Goal: Information Seeking & Learning: Learn about a topic

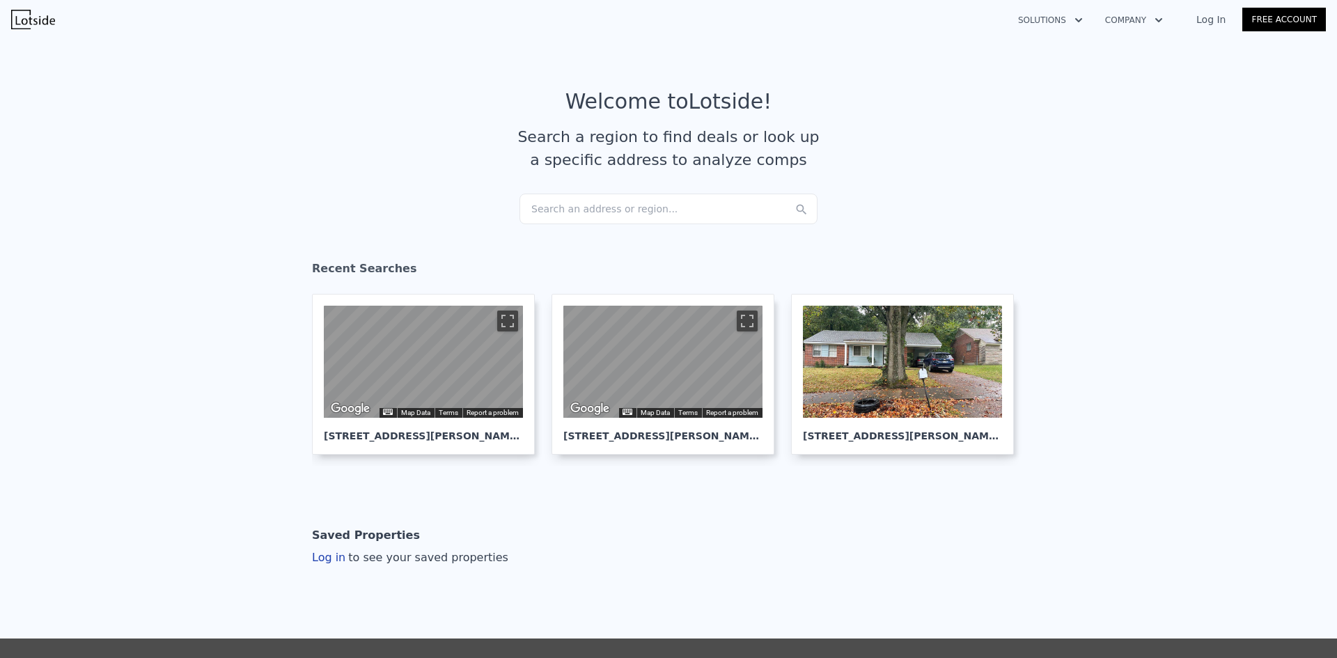
click at [662, 211] on div "Search an address or region..." at bounding box center [669, 209] width 298 height 31
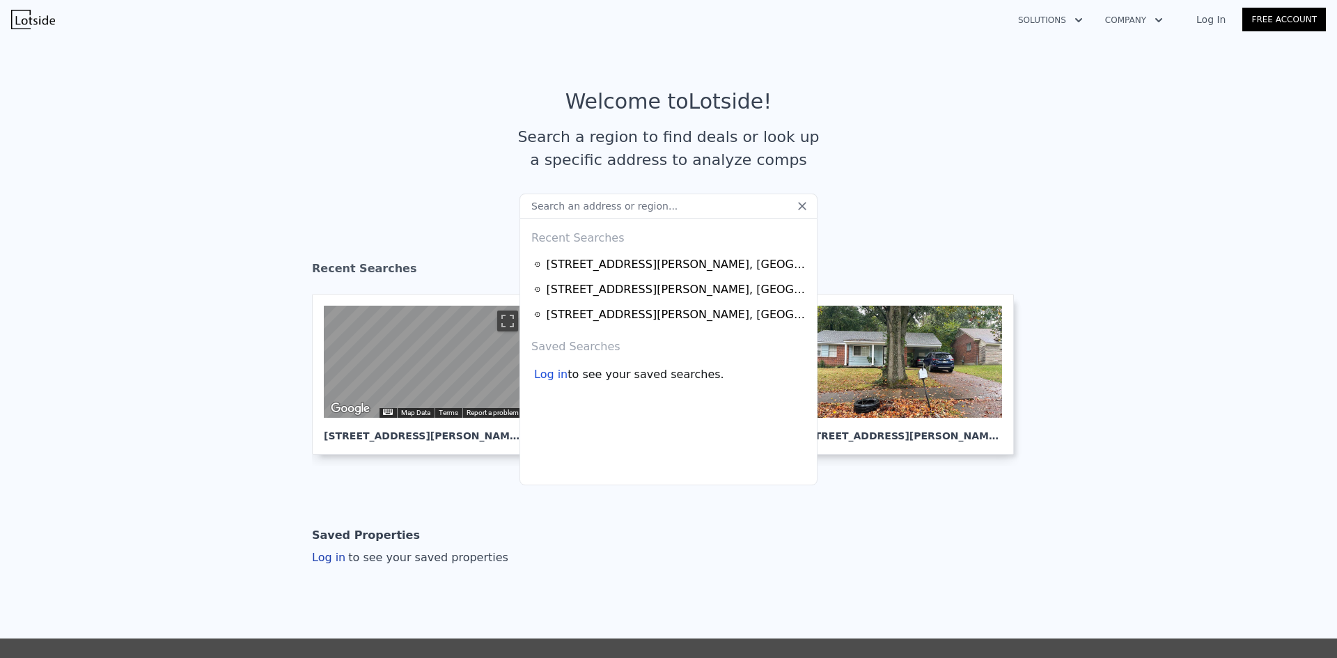
paste input "[STREET_ADDRESS]"
type input "[STREET_ADDRESS]"
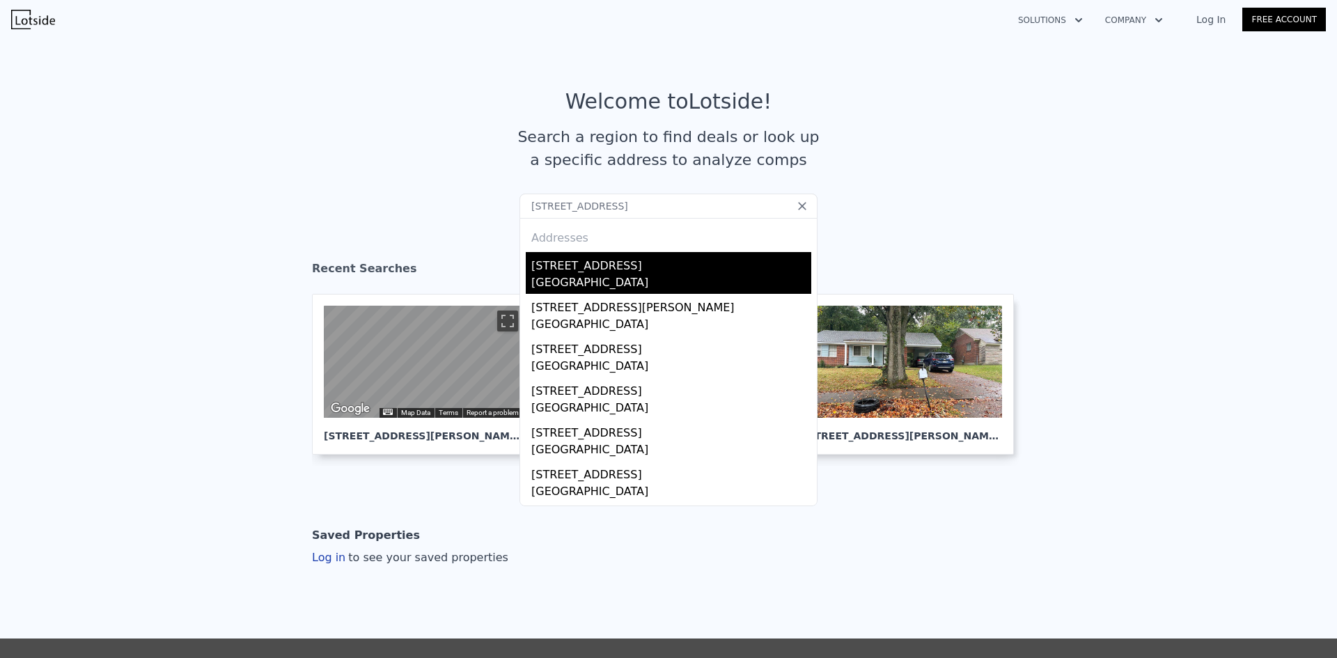
click at [600, 263] on div "[STREET_ADDRESS]" at bounding box center [671, 263] width 280 height 22
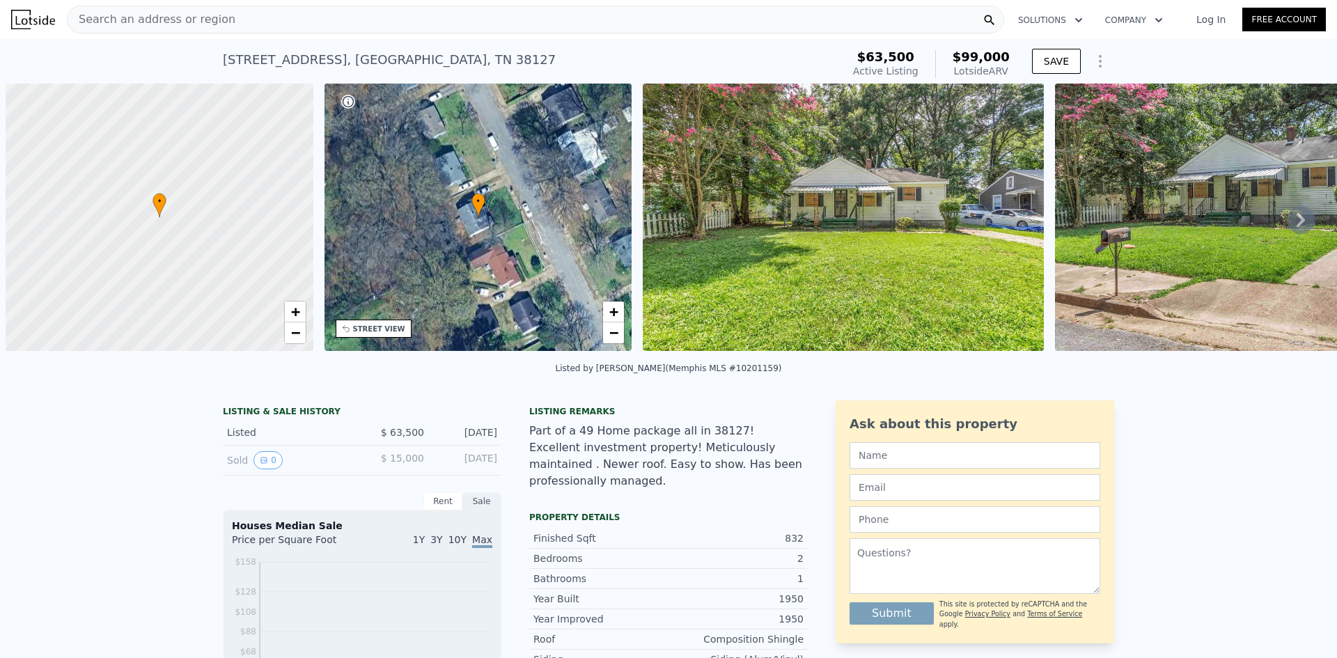
scroll to position [0, 6]
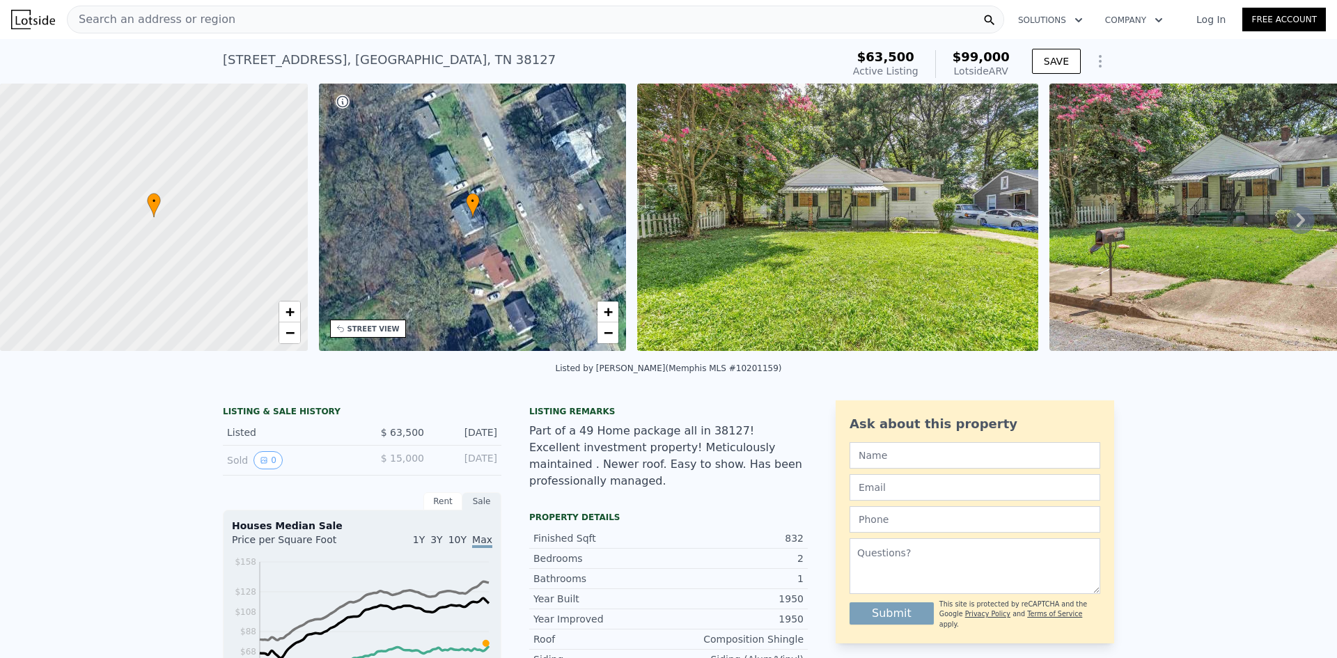
click at [1288, 221] on icon at bounding box center [1301, 220] width 28 height 28
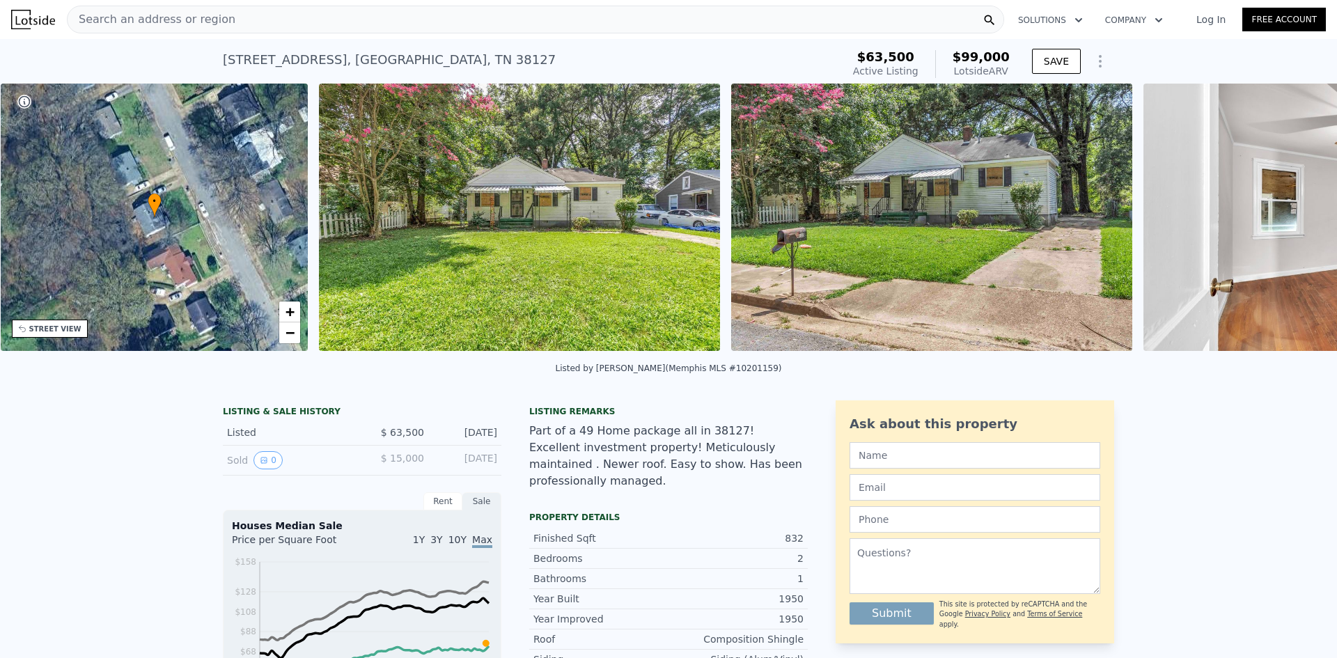
scroll to position [0, 325]
click at [1299, 217] on icon at bounding box center [1301, 220] width 28 height 28
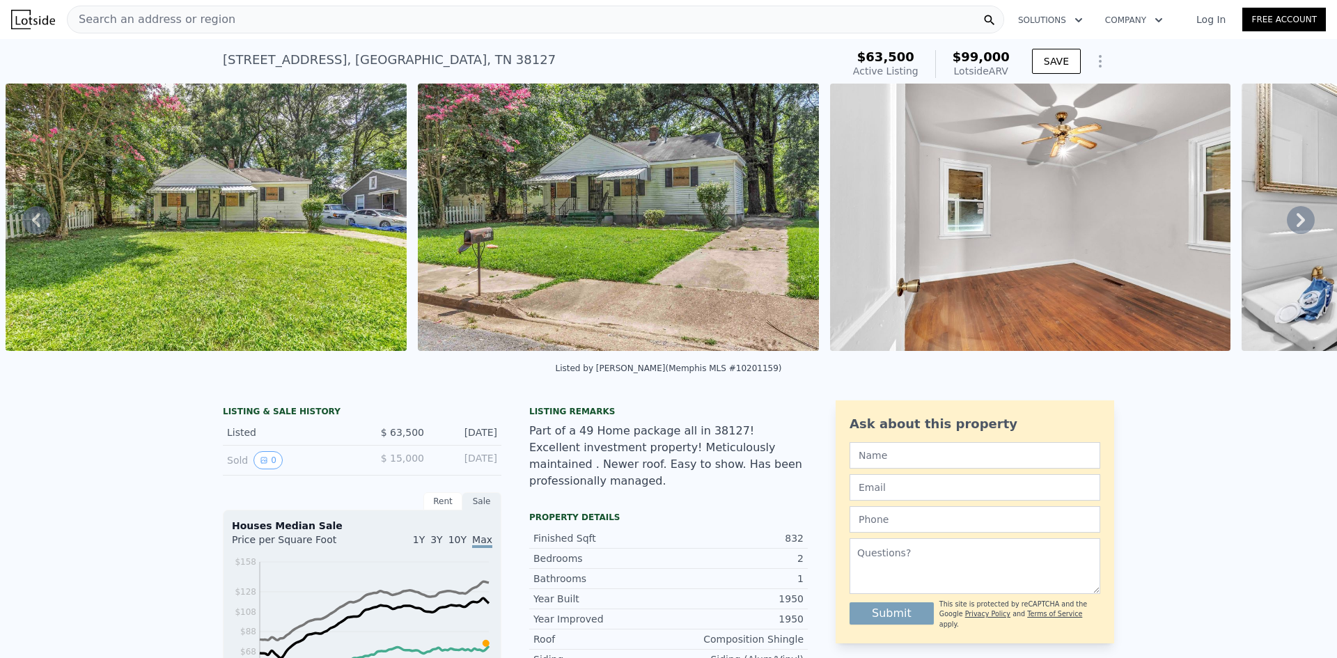
click at [1299, 217] on icon at bounding box center [1301, 220] width 28 height 28
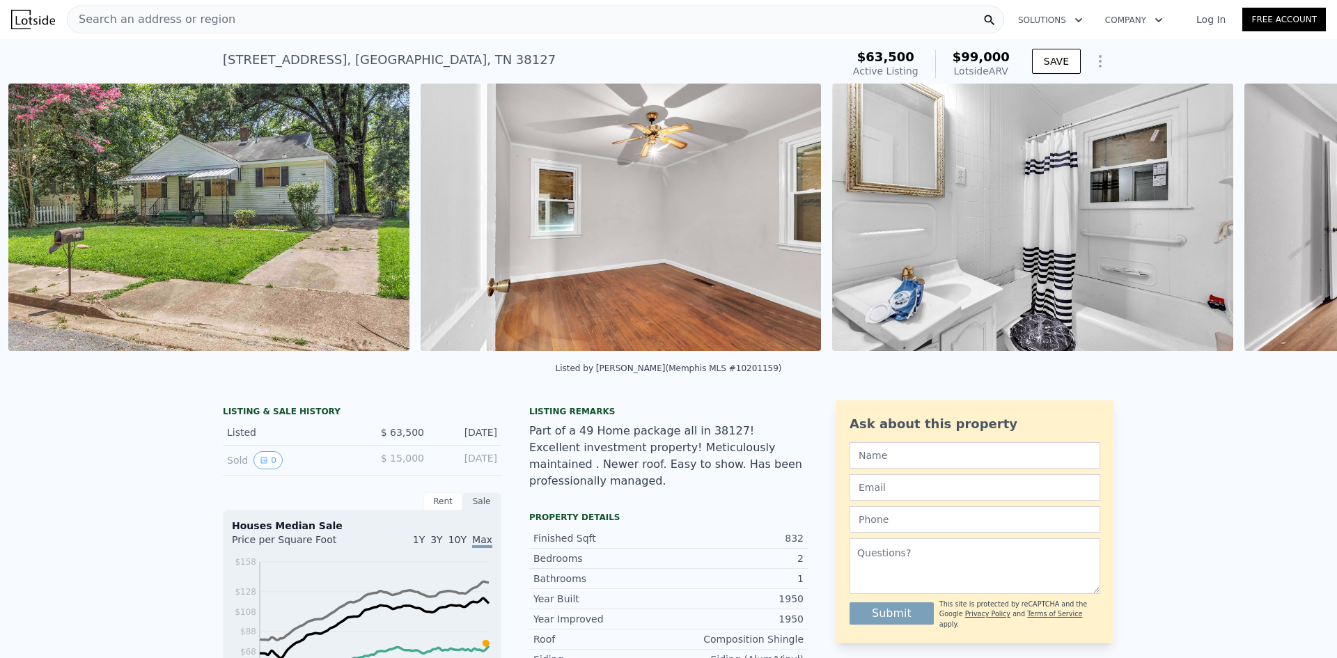
scroll to position [0, 1050]
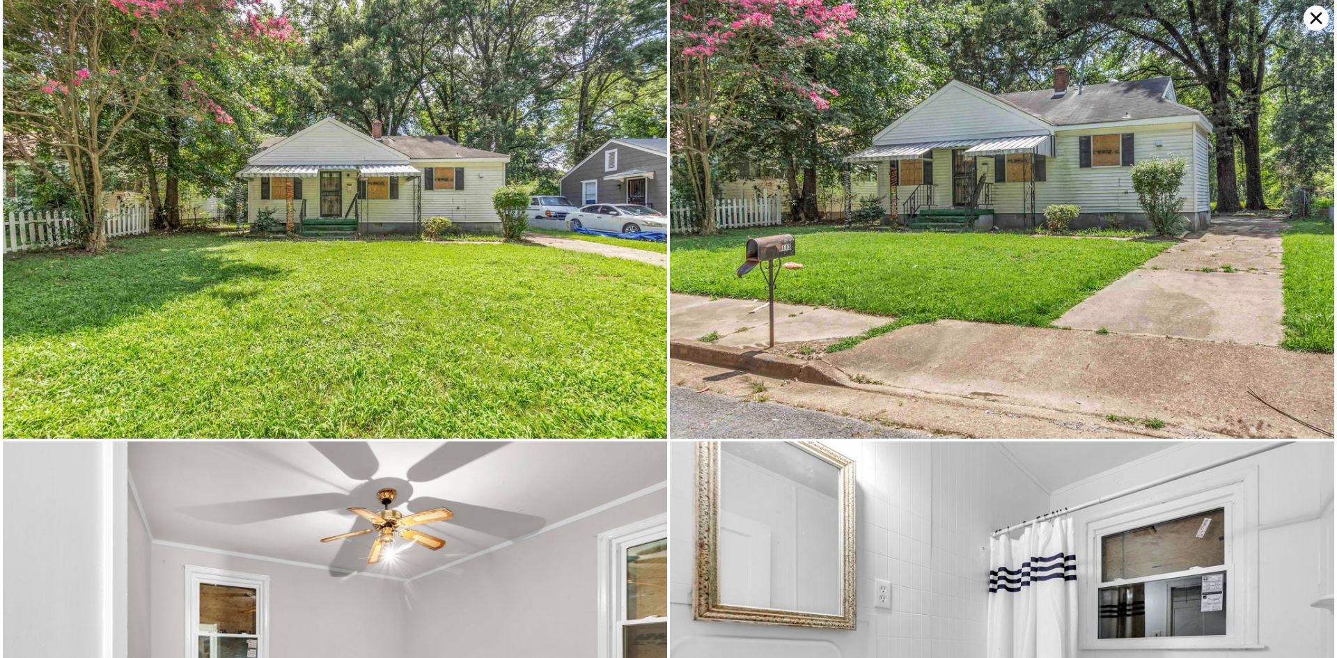
scroll to position [0, 0]
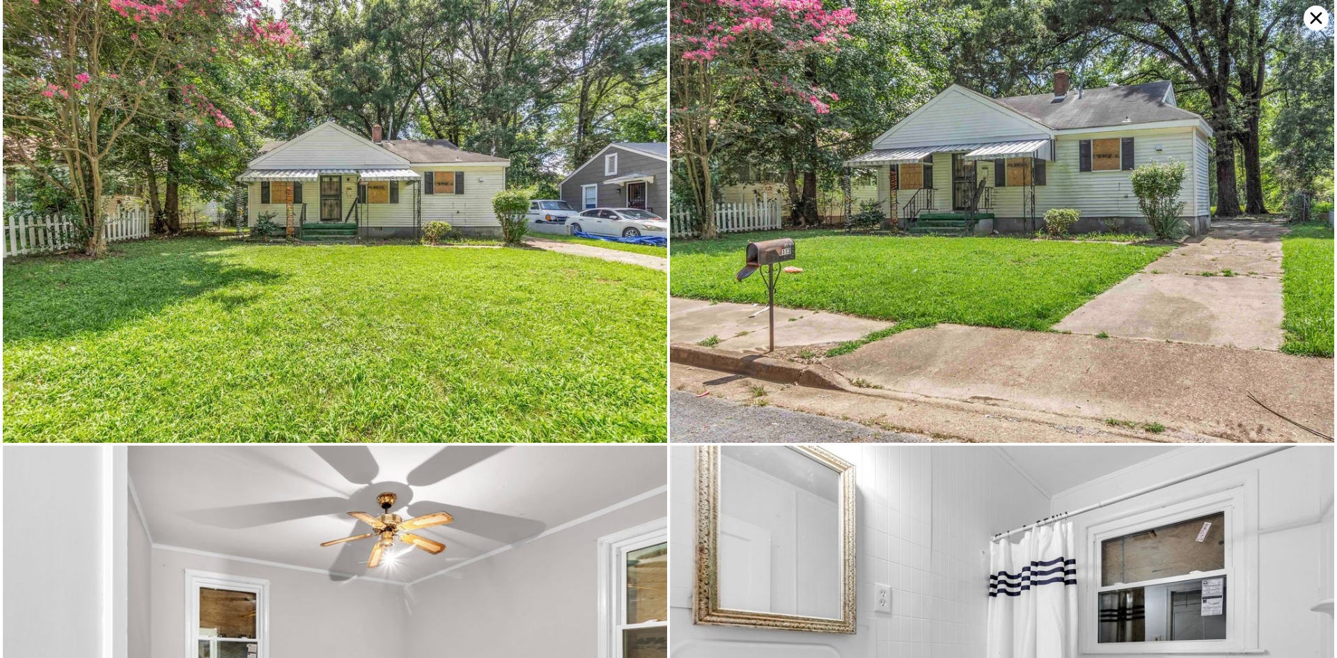
click at [497, 208] on img at bounding box center [335, 221] width 664 height 443
click at [1314, 13] on icon at bounding box center [1316, 18] width 25 height 25
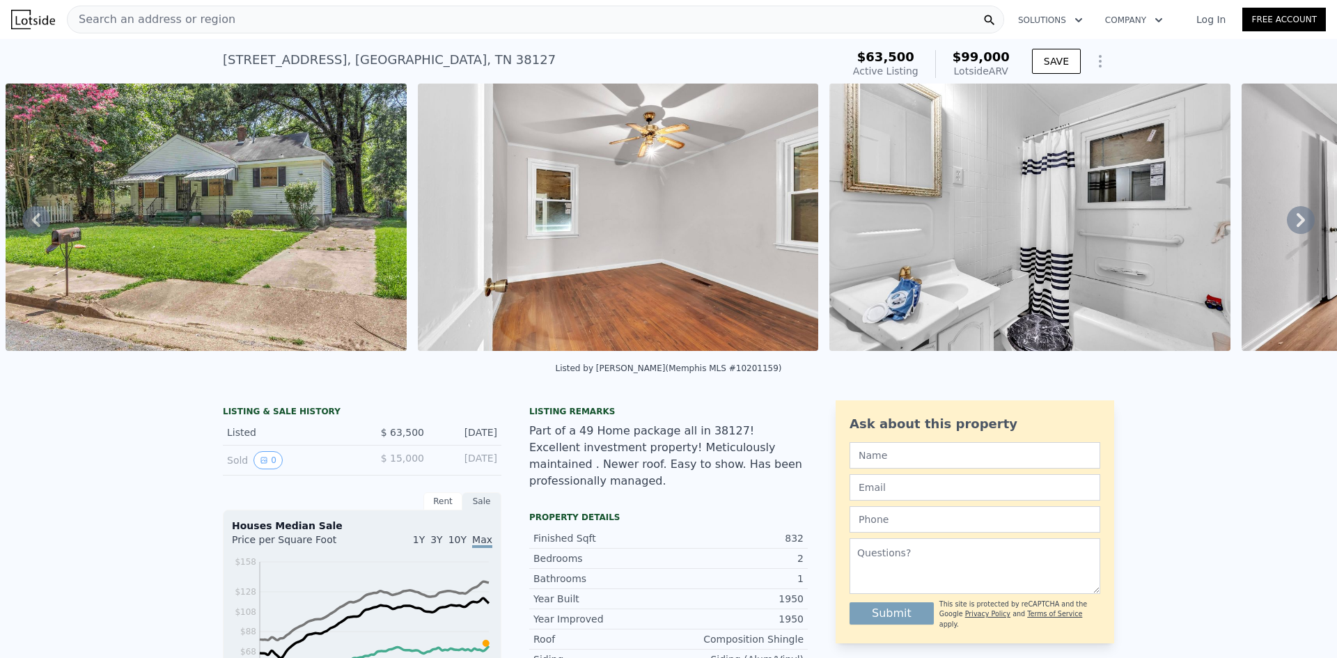
click at [704, 23] on div "Search an address or region" at bounding box center [536, 20] width 938 height 28
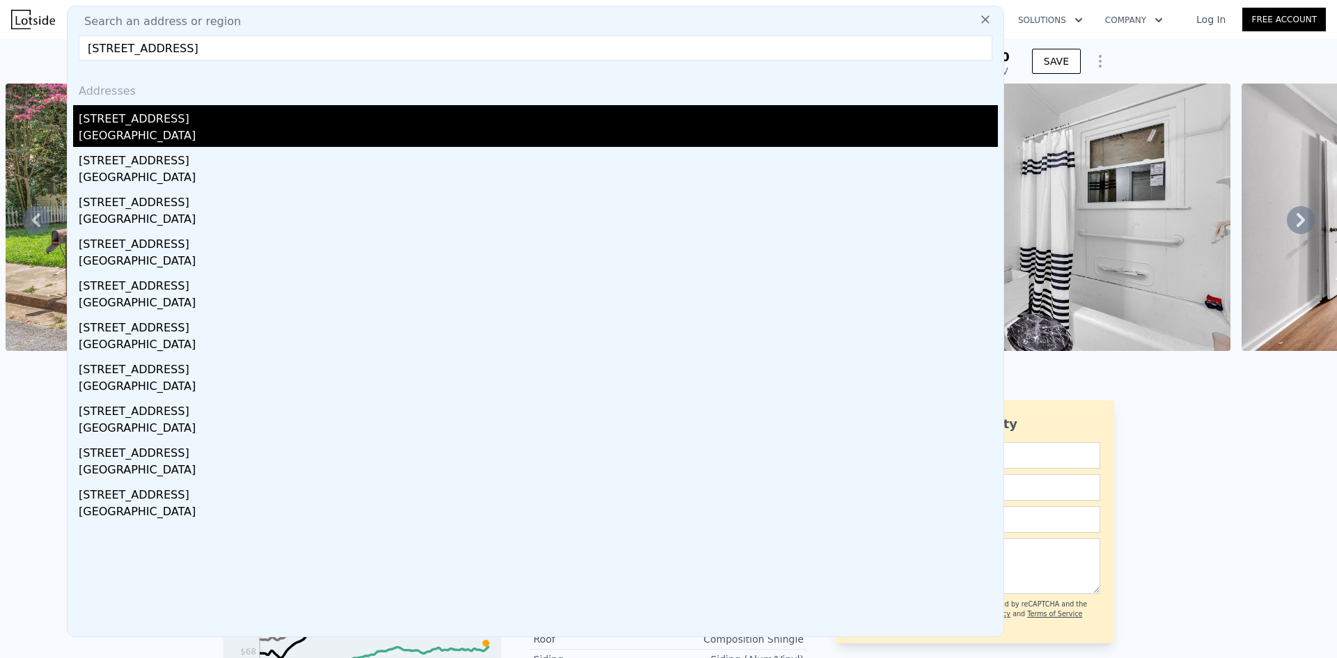
type input "[STREET_ADDRESS]"
click at [309, 118] on div "[STREET_ADDRESS]" at bounding box center [538, 116] width 919 height 22
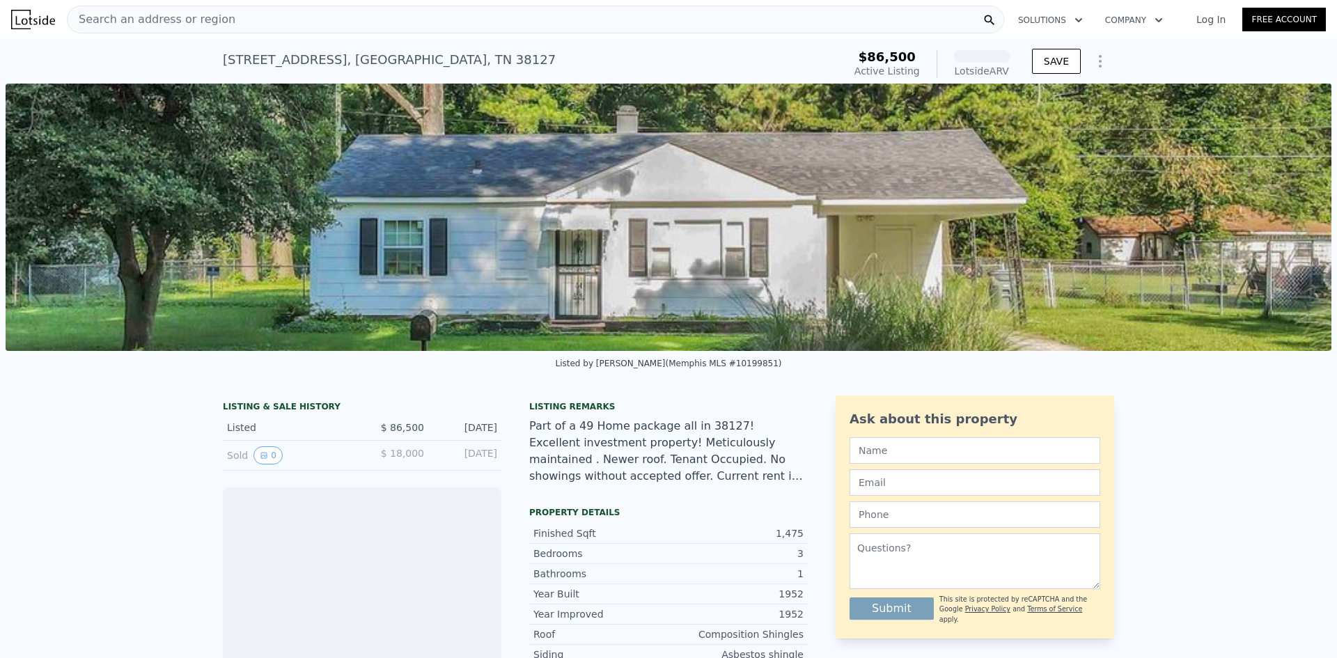
scroll to position [0, 637]
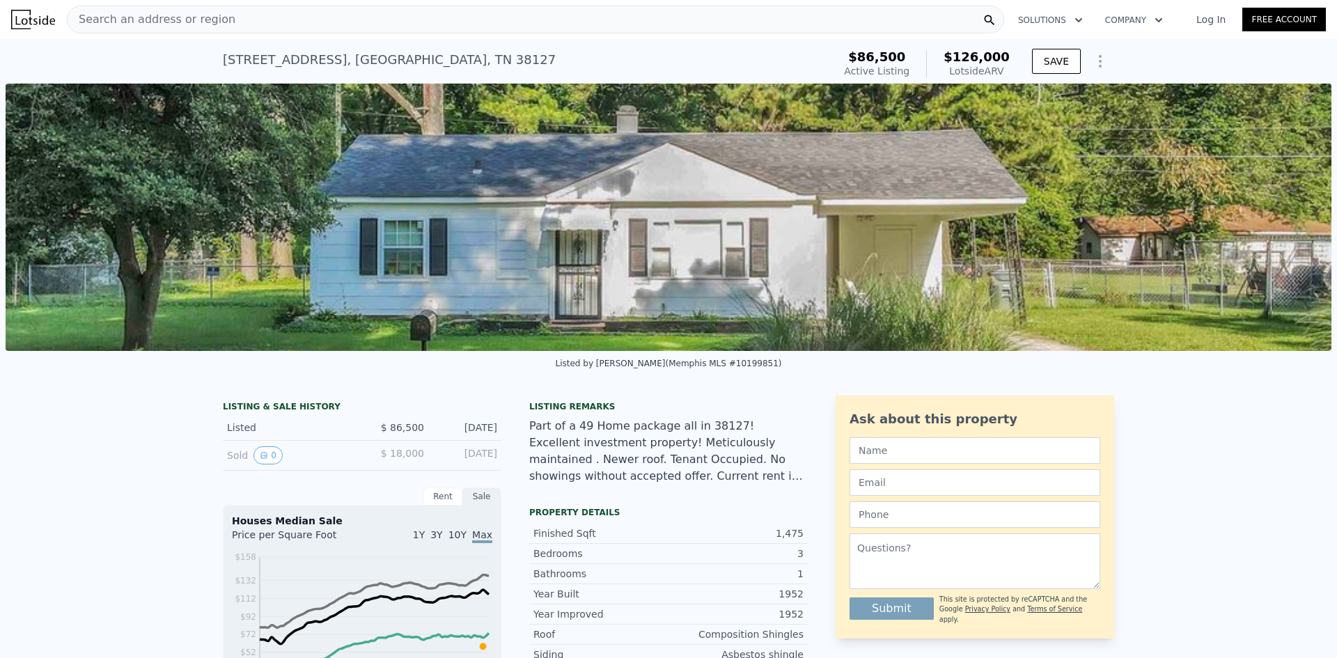
click at [433, 26] on div "Search an address or region" at bounding box center [536, 20] width 938 height 28
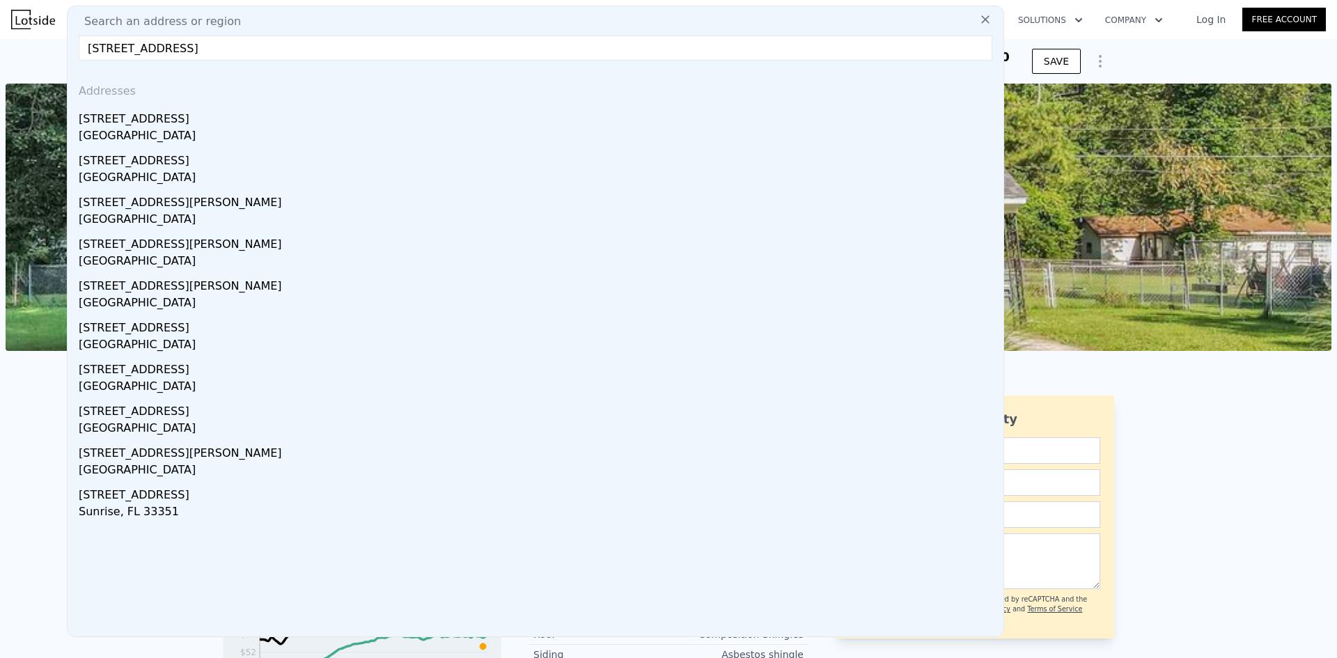
click at [111, 47] on input "[STREET_ADDRESS]" at bounding box center [536, 48] width 914 height 25
type input "[STREET_ADDRESS]"
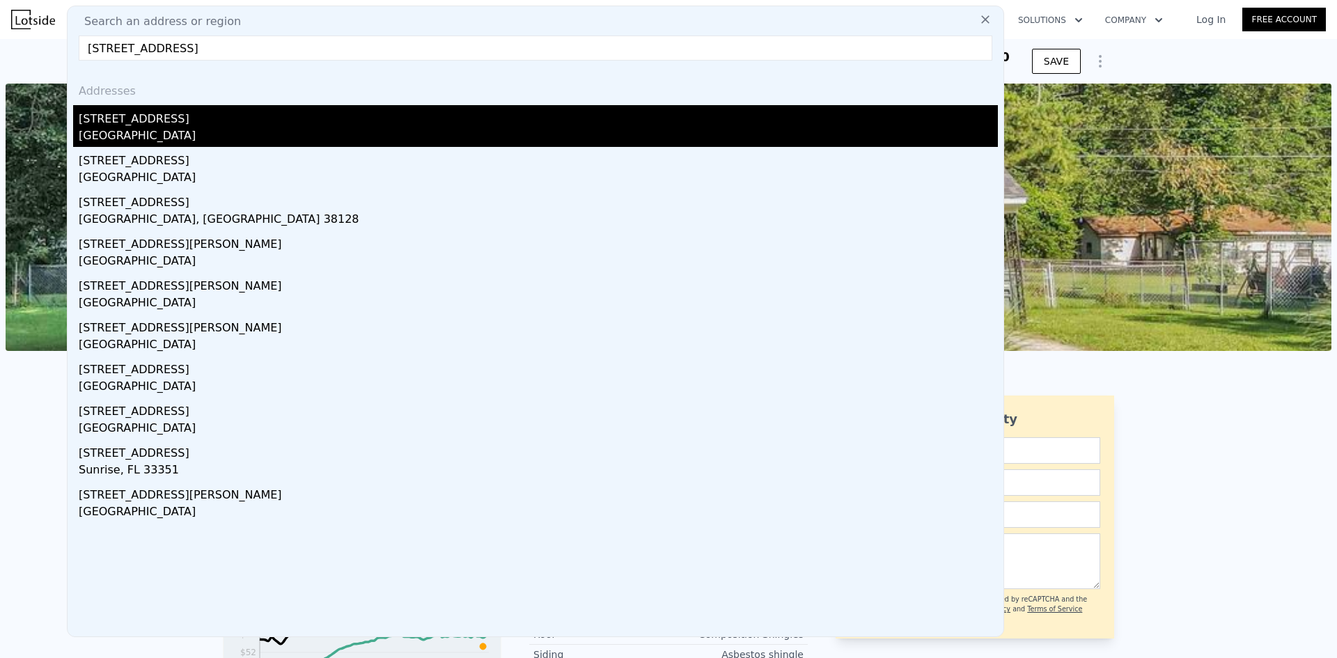
click at [206, 126] on div "[STREET_ADDRESS]" at bounding box center [538, 116] width 919 height 22
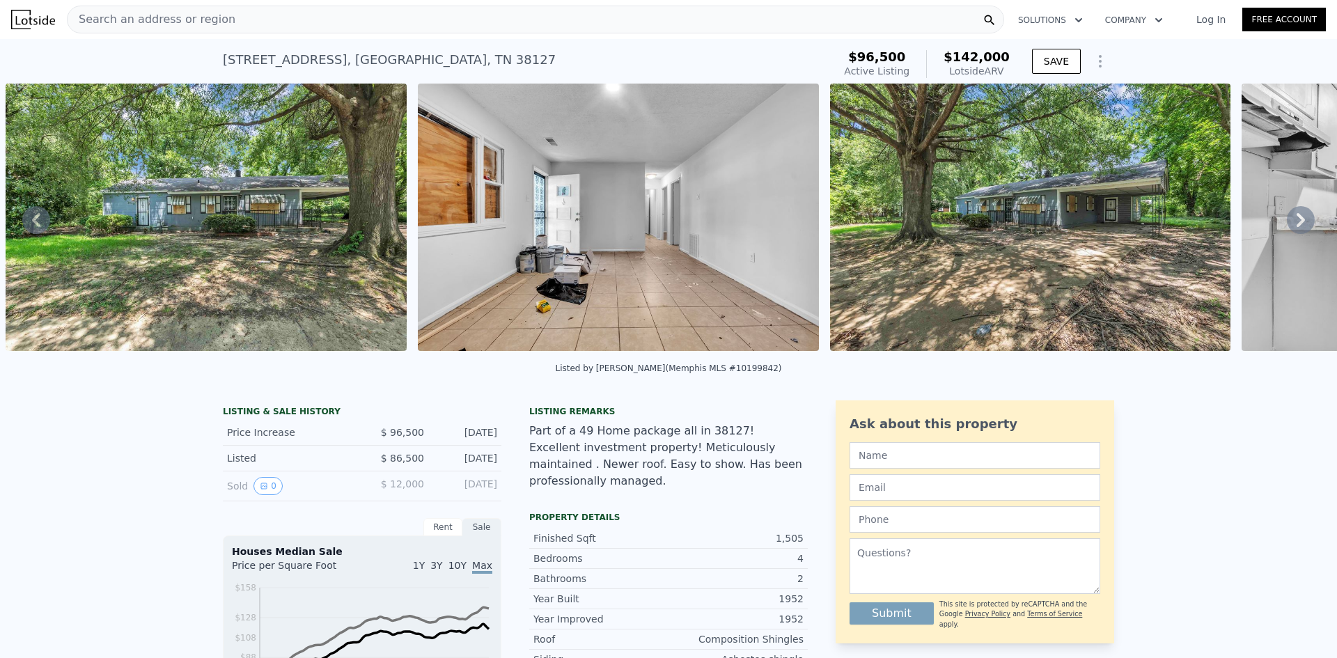
click at [353, 22] on div "Search an address or region" at bounding box center [536, 20] width 938 height 28
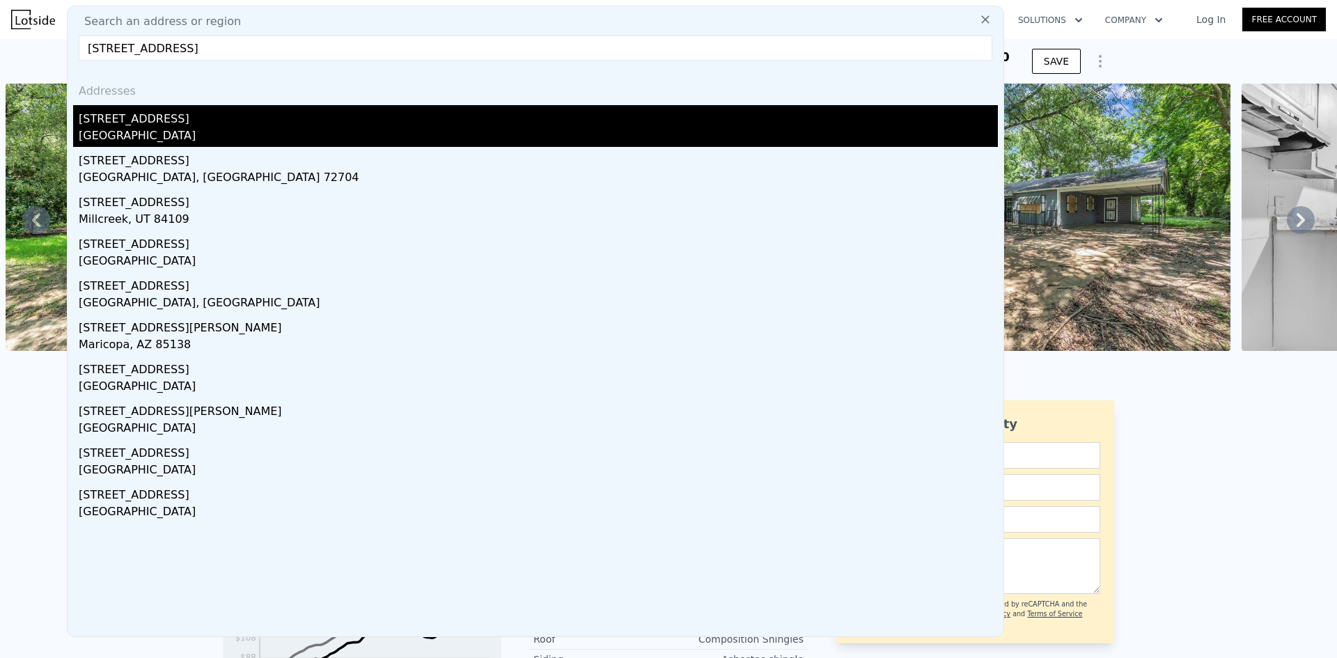
type input "[STREET_ADDRESS]"
click at [283, 115] on div "[STREET_ADDRESS]" at bounding box center [538, 116] width 919 height 22
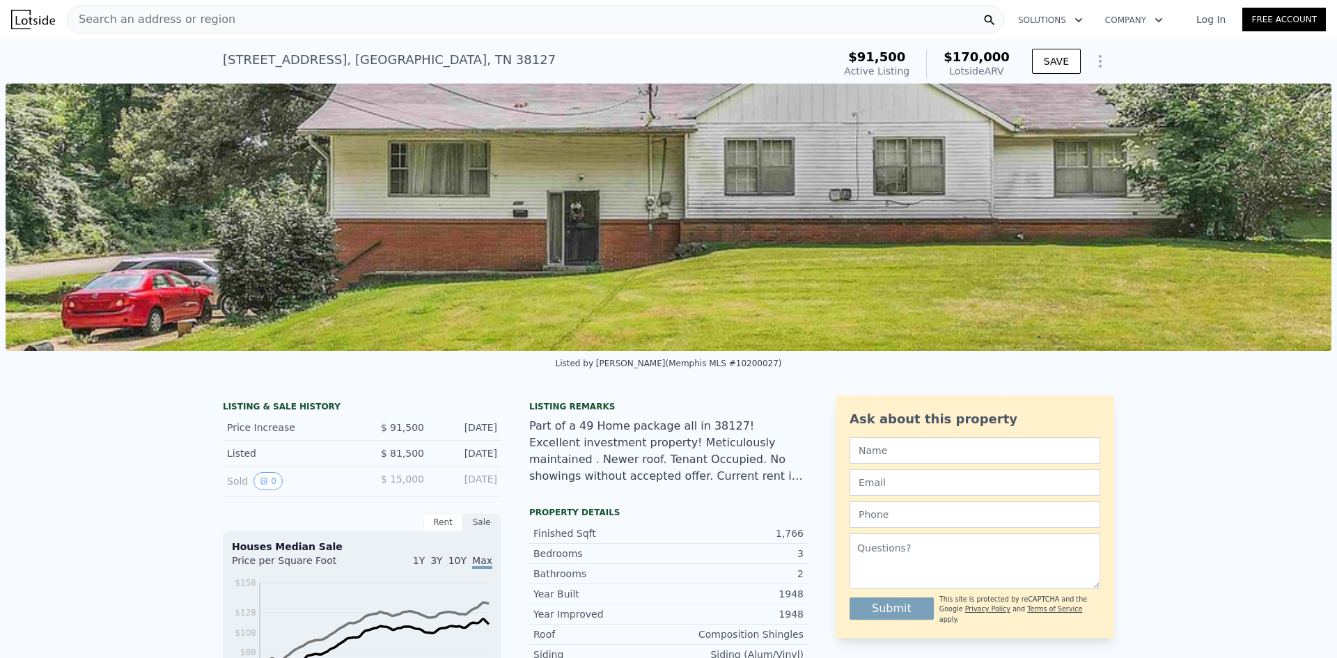
click at [596, 13] on div "Search an address or region" at bounding box center [536, 20] width 938 height 28
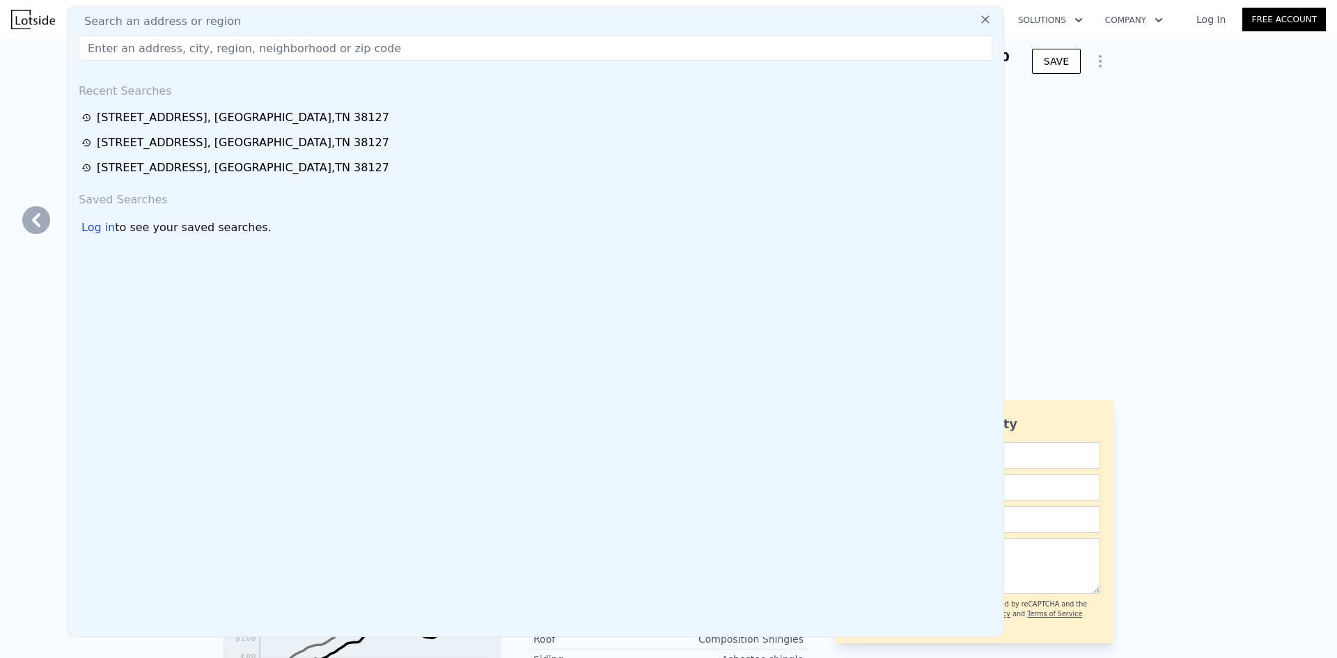
type input "2"
type input "1097"
type input "1800"
type input "9147.6"
type input "23958.000000000004"
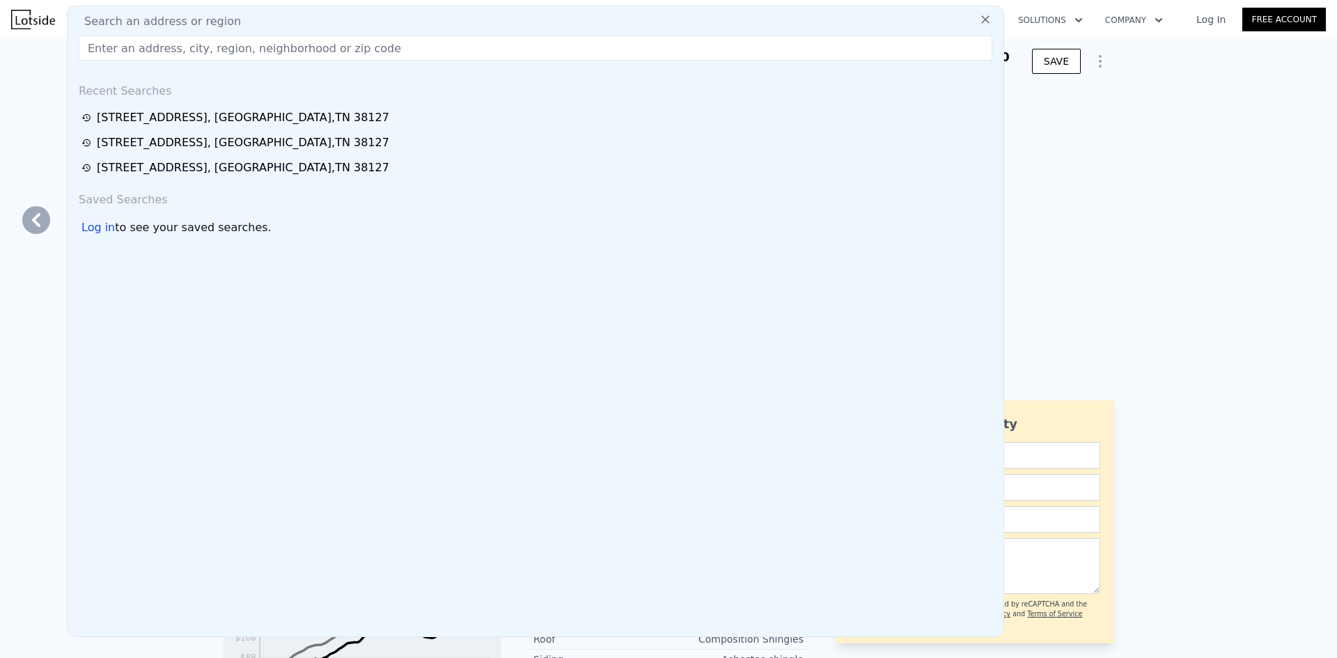
checkbox input "true"
type input "$ 142,000"
type input "$ 30,322"
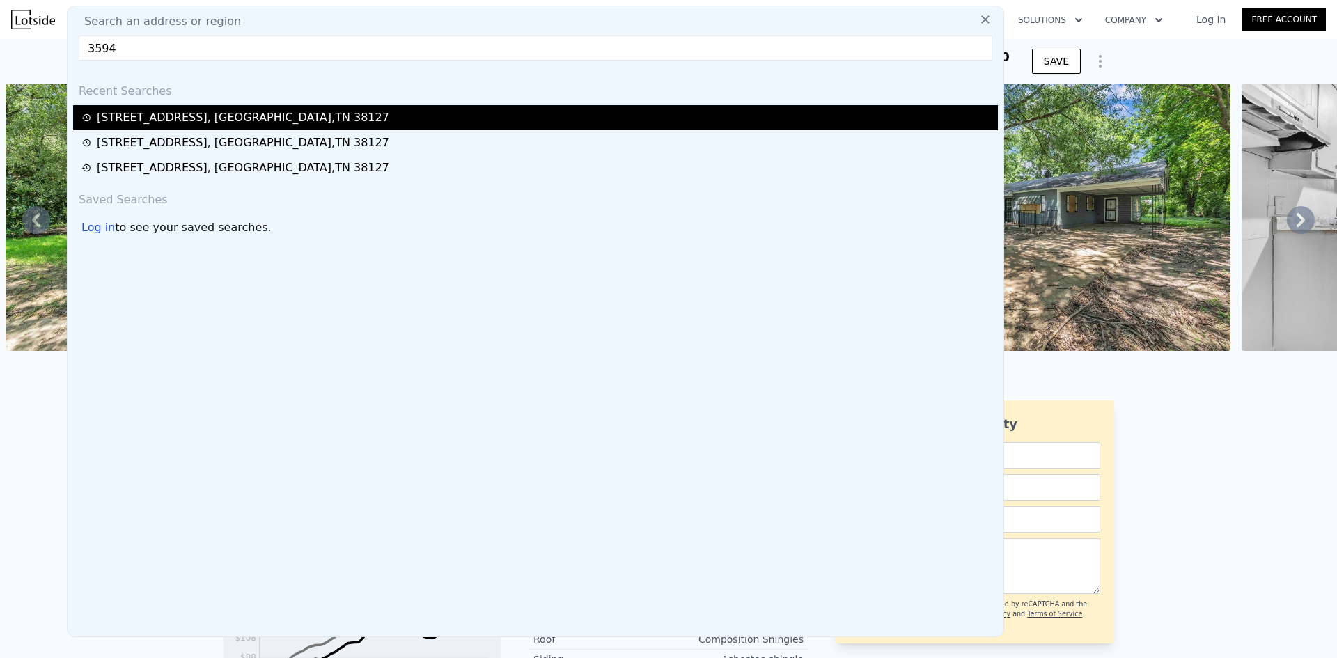
type input "3594"
click at [141, 120] on div "[STREET_ADDRESS]" at bounding box center [243, 117] width 293 height 17
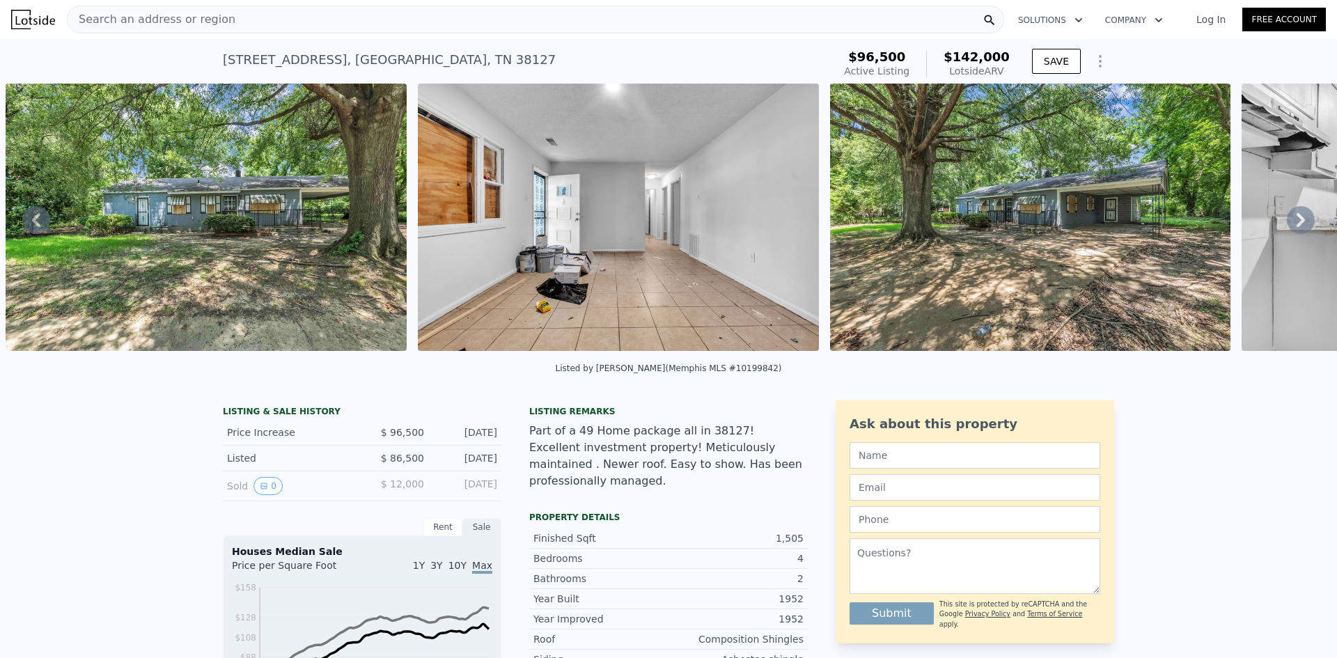
click at [580, 25] on div "Search an address or region" at bounding box center [536, 20] width 938 height 28
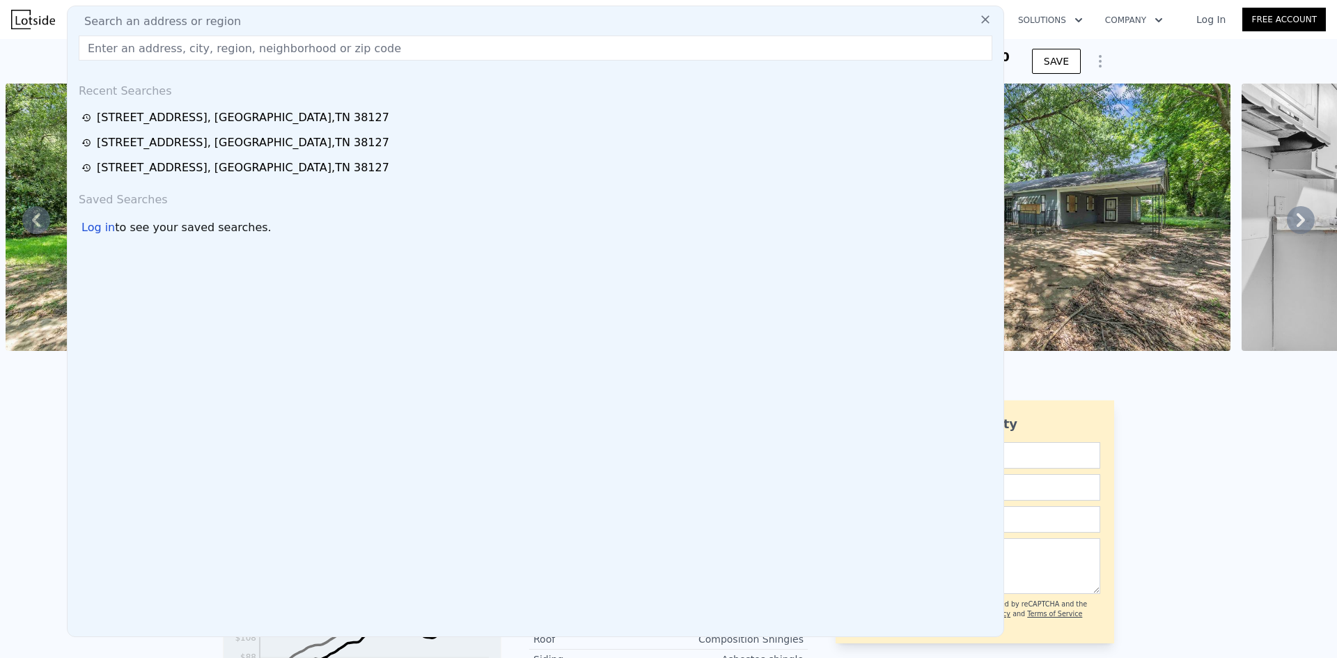
click at [579, 26] on div "Search an address or region" at bounding box center [535, 21] width 925 height 17
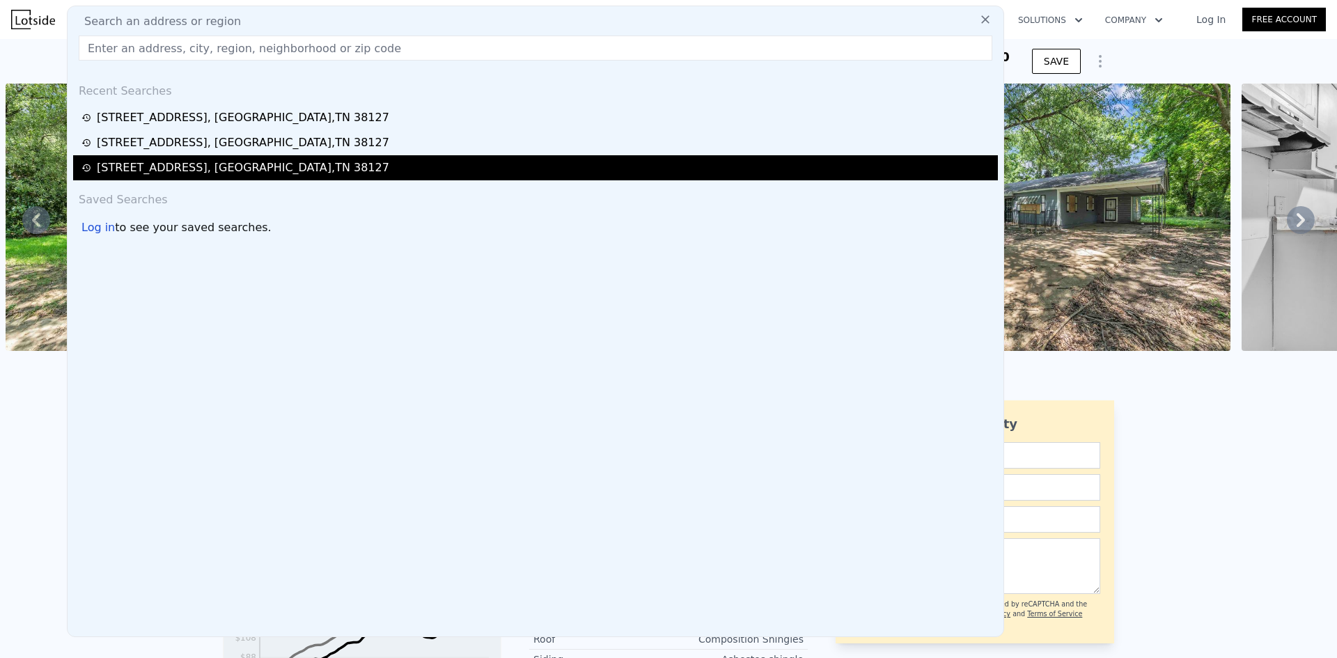
click at [398, 161] on div "[STREET_ADDRESS]" at bounding box center [537, 168] width 912 height 17
type input "4"
type input "1929"
type input "8276.4"
type input "17424"
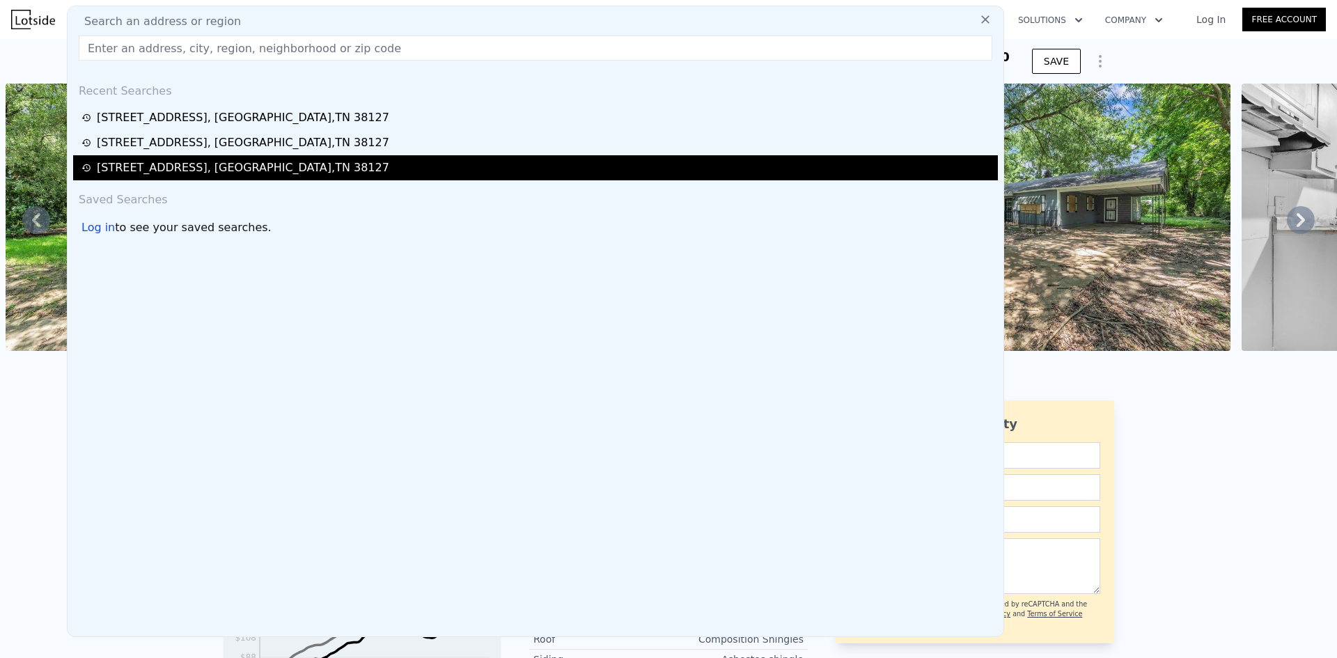
type input "$ 126,000"
type input "$ 25,803"
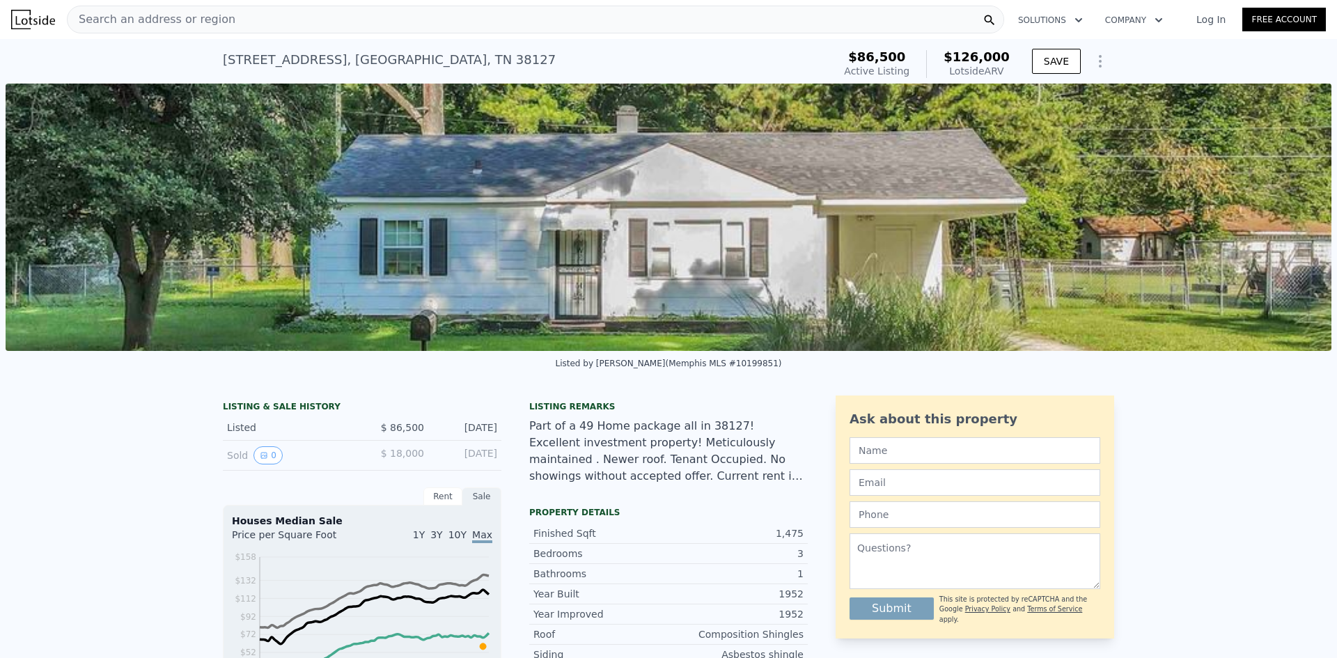
click at [456, 16] on div "Search an address or region" at bounding box center [536, 20] width 938 height 28
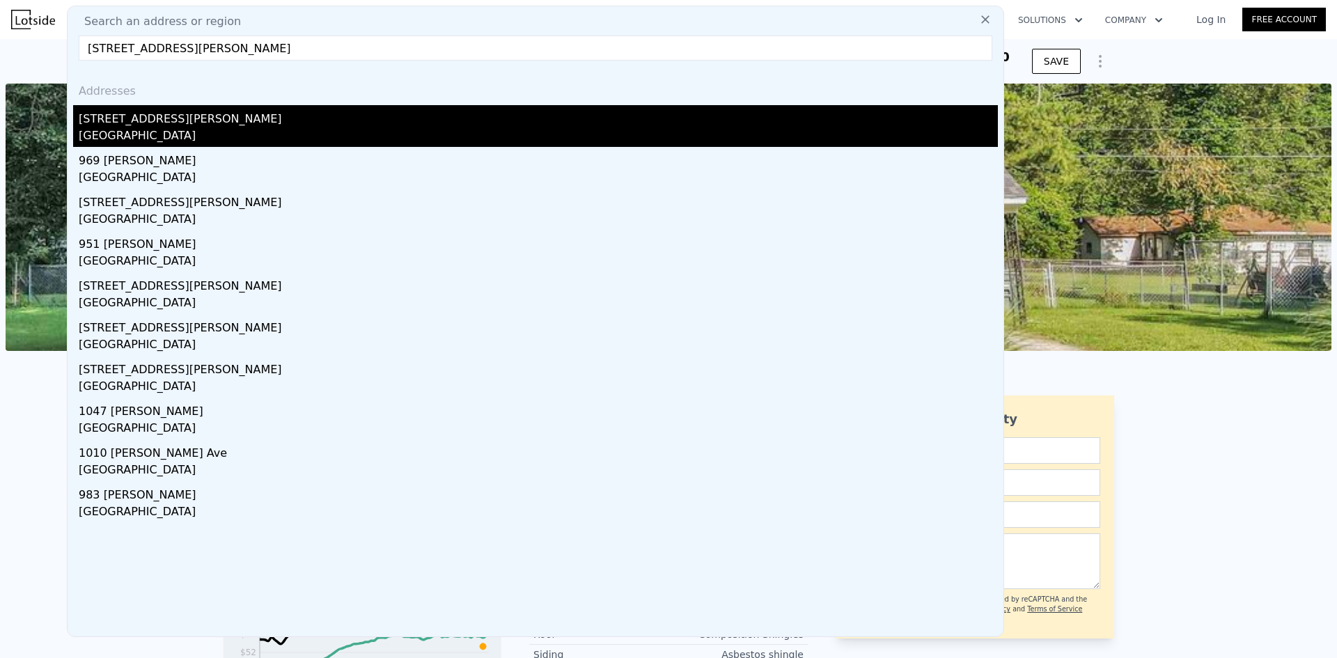
type input "[STREET_ADDRESS][PERSON_NAME]"
click at [382, 138] on div "[GEOGRAPHIC_DATA]" at bounding box center [538, 137] width 919 height 20
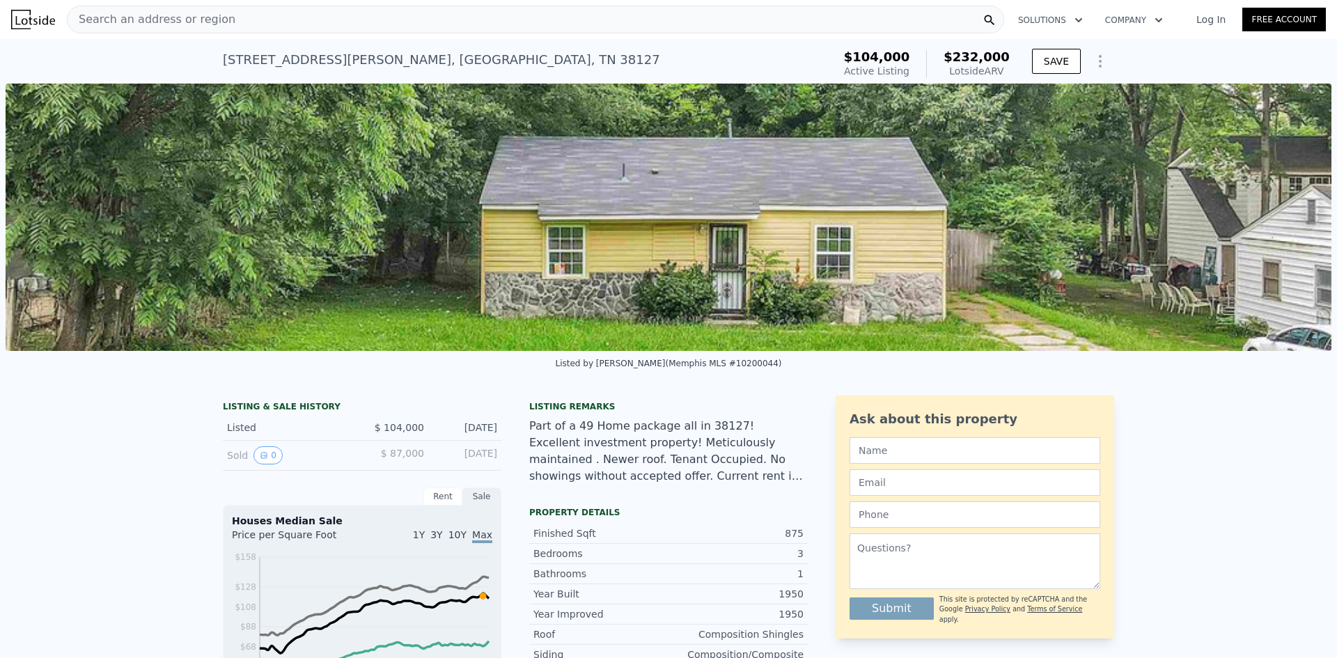
click at [596, 189] on img at bounding box center [669, 217] width 1326 height 267
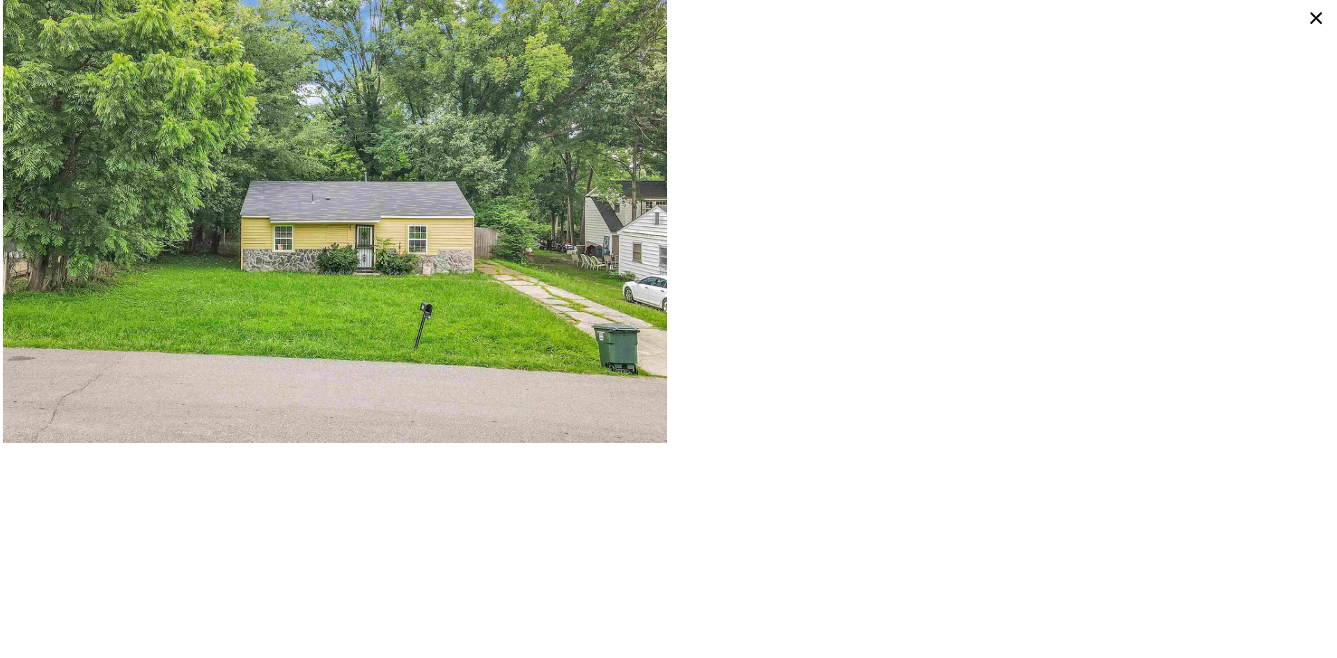
click at [1321, 23] on icon at bounding box center [1317, 19] width 12 height 12
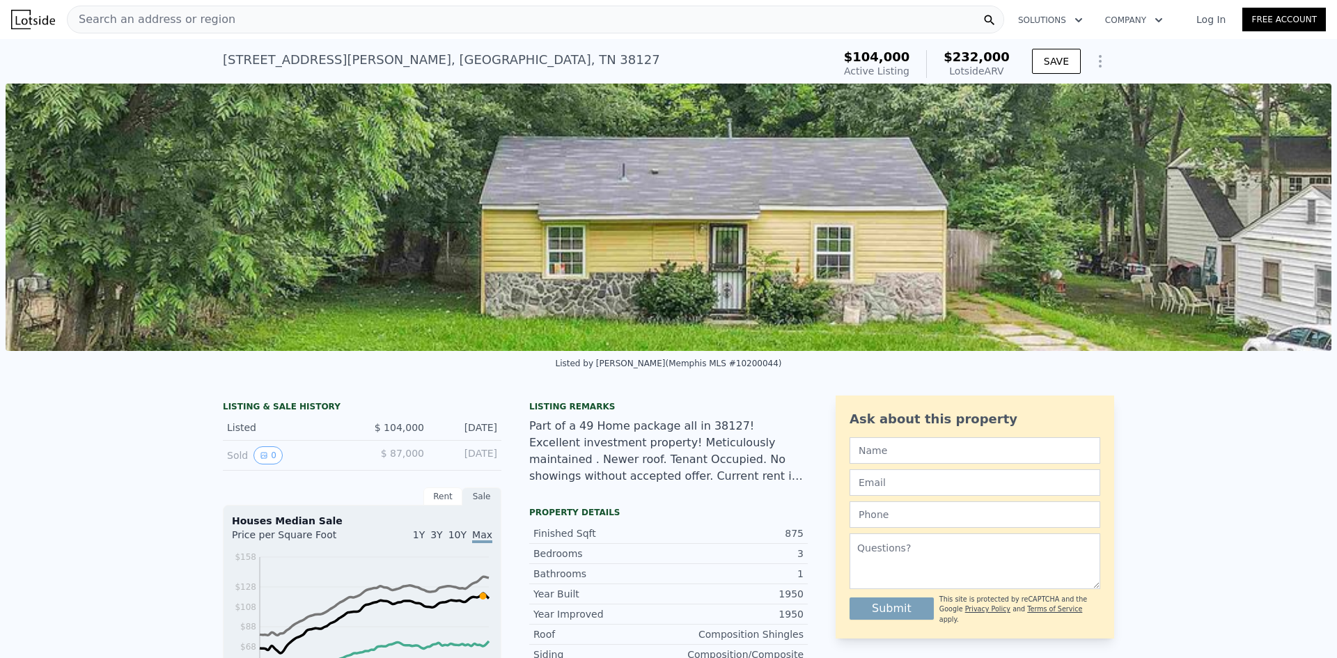
click at [511, 11] on div "Search an address or region" at bounding box center [536, 20] width 938 height 28
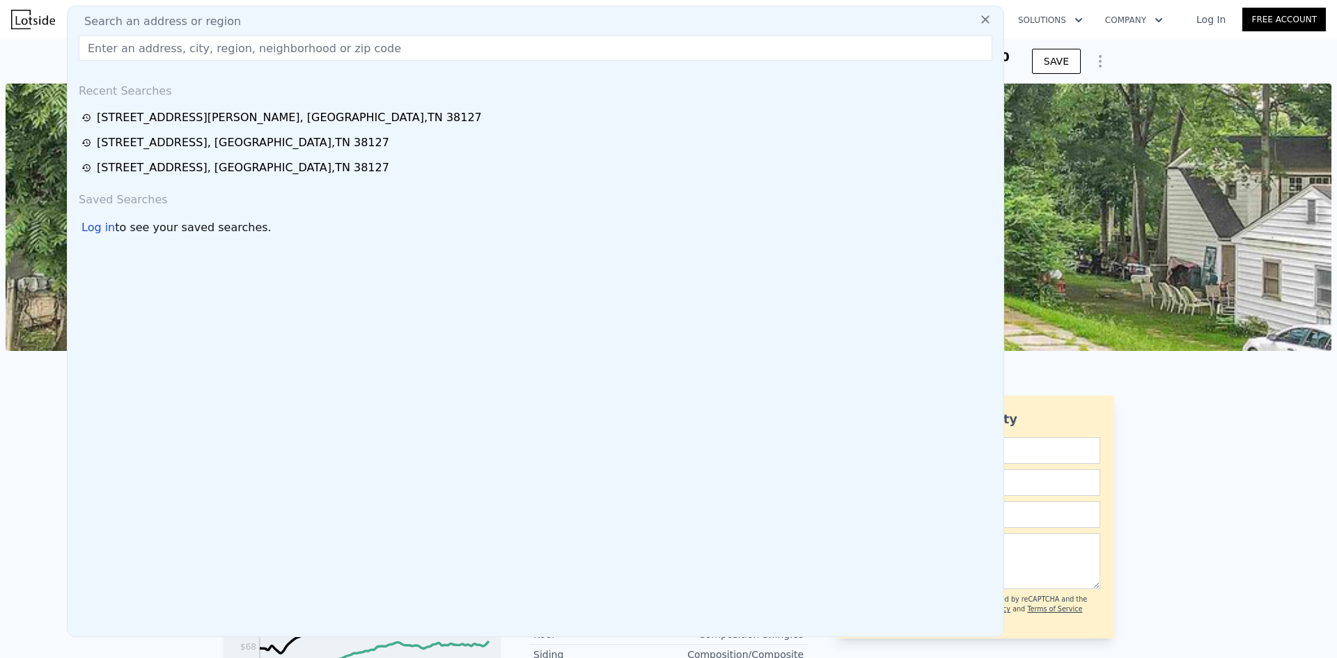
click at [462, 53] on input "text" at bounding box center [536, 48] width 914 height 25
paste input "[STREET_ADDRESS]"
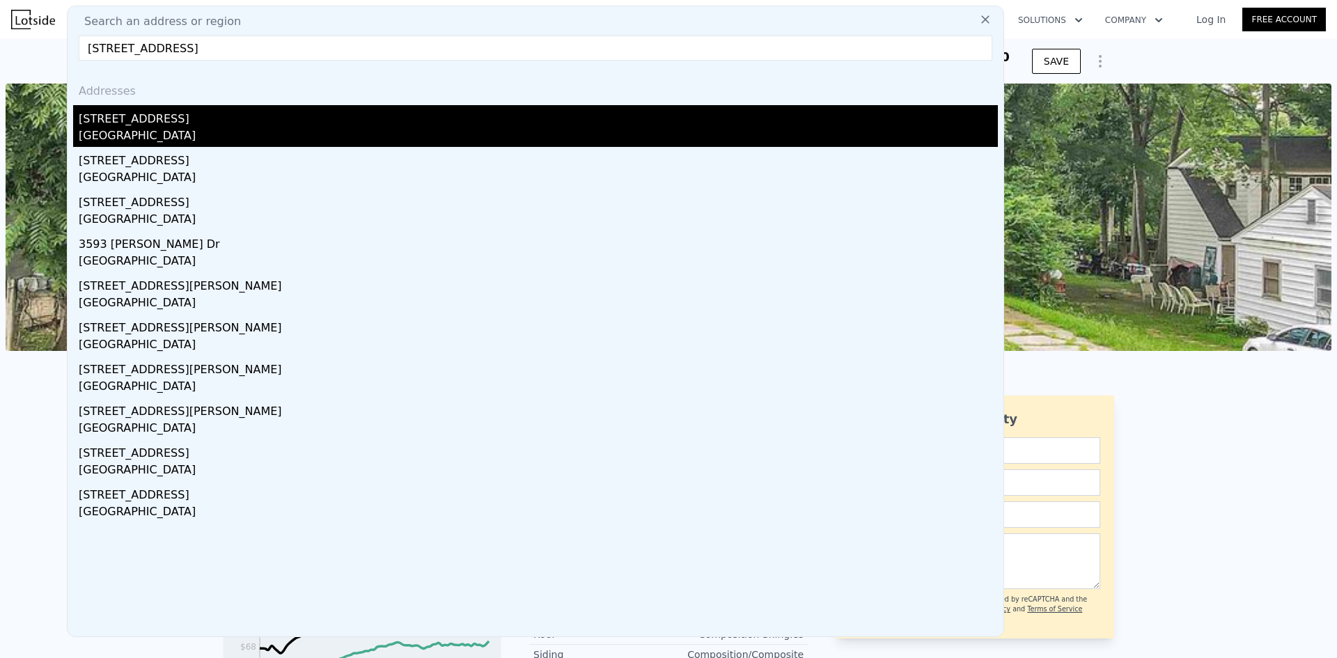
type input "[STREET_ADDRESS]"
click at [384, 131] on div "[GEOGRAPHIC_DATA]" at bounding box center [538, 137] width 919 height 20
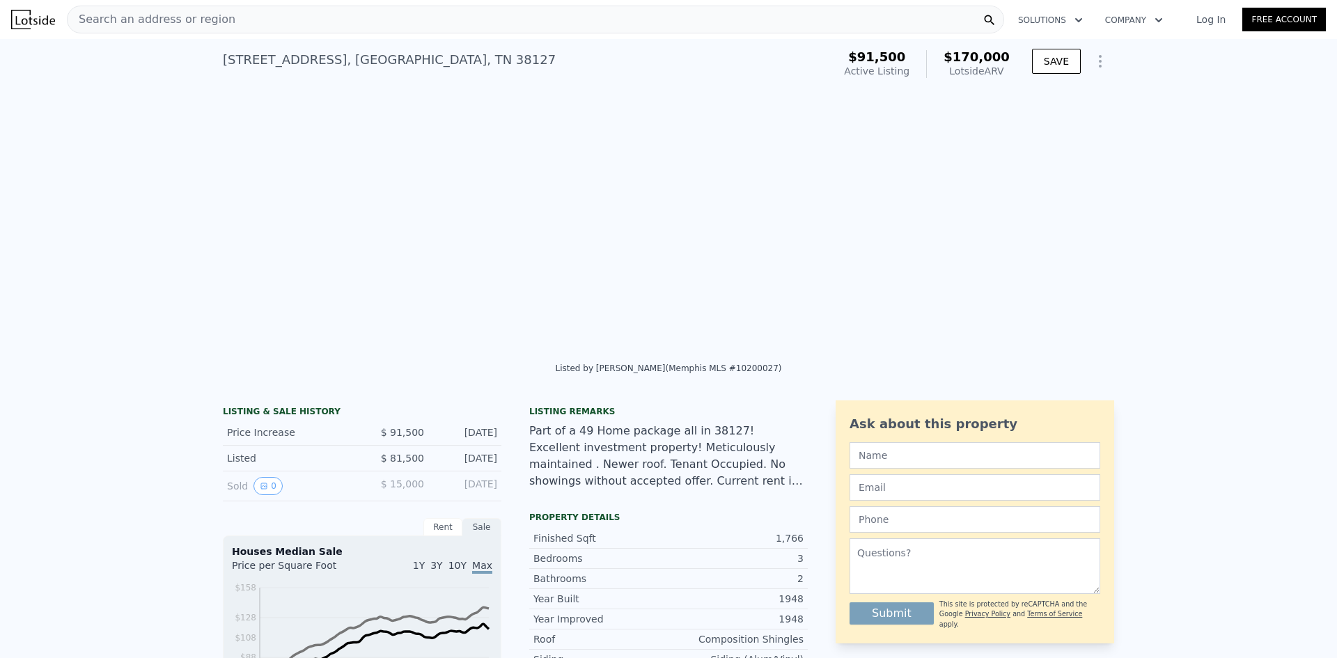
type input "3"
type input "5"
type input "1268"
type input "1929"
type input "11325.6"
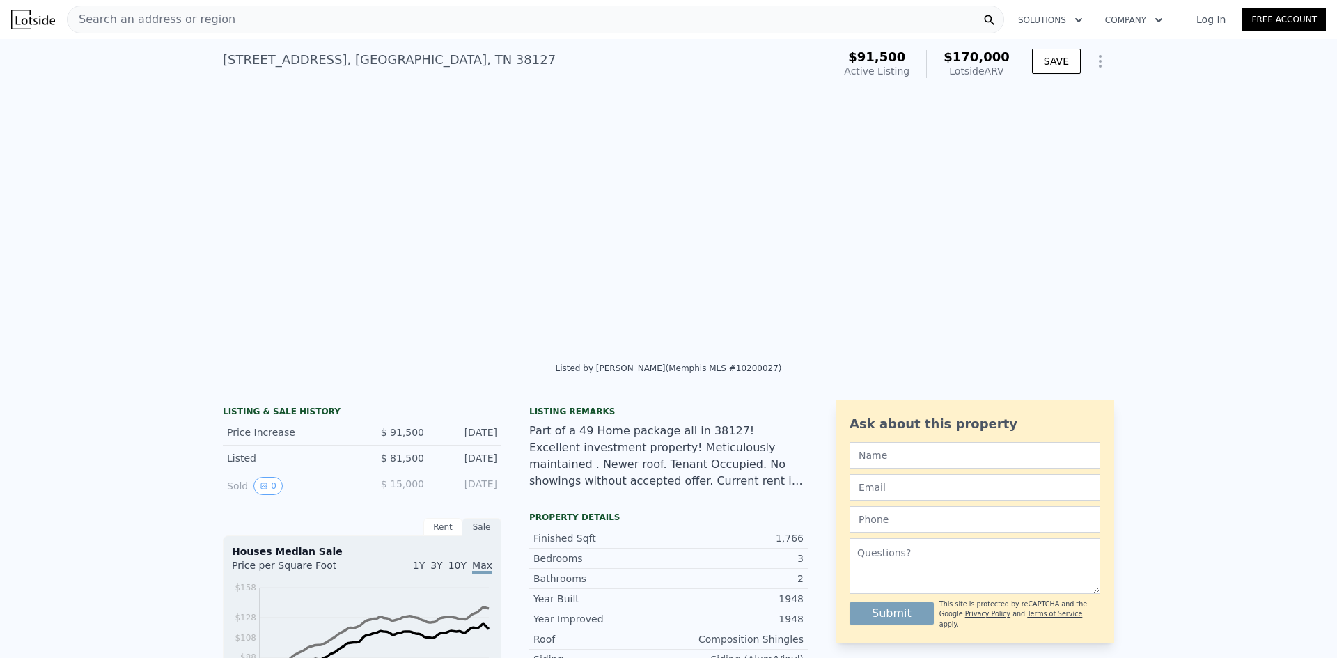
type input "21780"
type input "$ 170,000"
type input "$ 61,785"
